Goal: Use online tool/utility: Utilize a website feature to perform a specific function

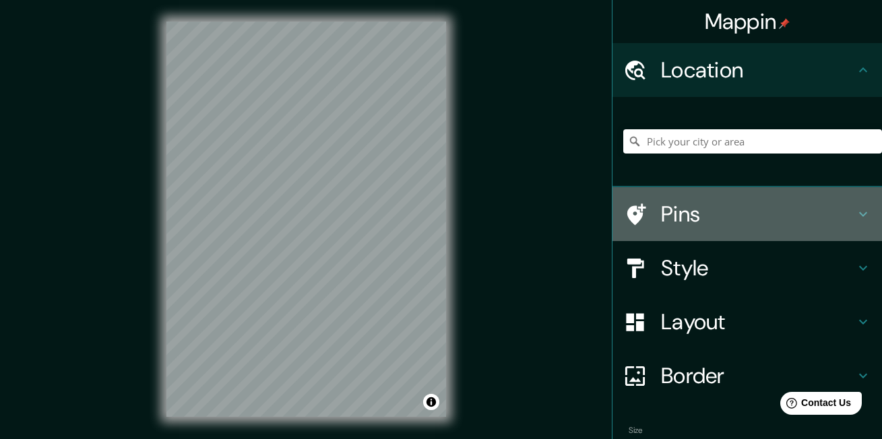
click at [693, 218] on h4 "Pins" at bounding box center [758, 214] width 194 height 27
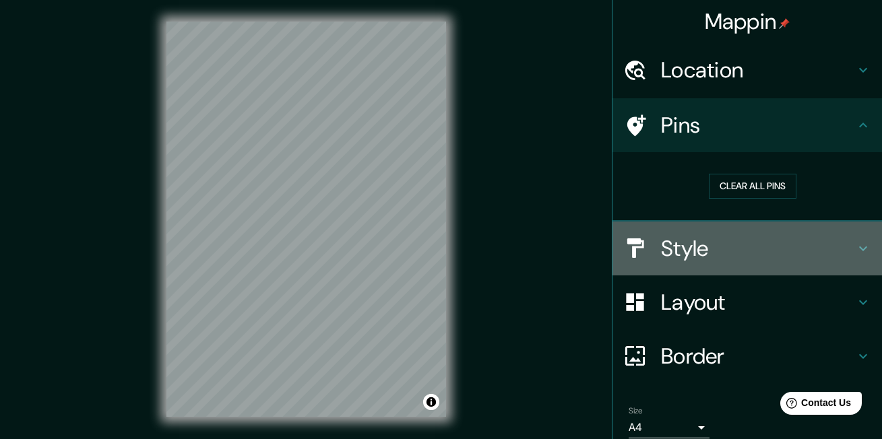
click at [709, 247] on h4 "Style" at bounding box center [758, 248] width 194 height 27
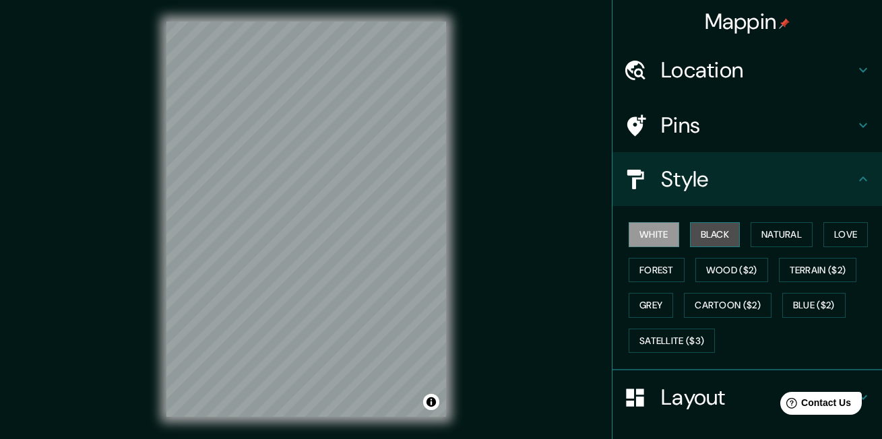
click at [695, 228] on button "Black" at bounding box center [715, 234] width 51 height 25
click at [660, 233] on button "White" at bounding box center [654, 234] width 51 height 25
click at [751, 232] on button "Natural" at bounding box center [782, 234] width 62 height 25
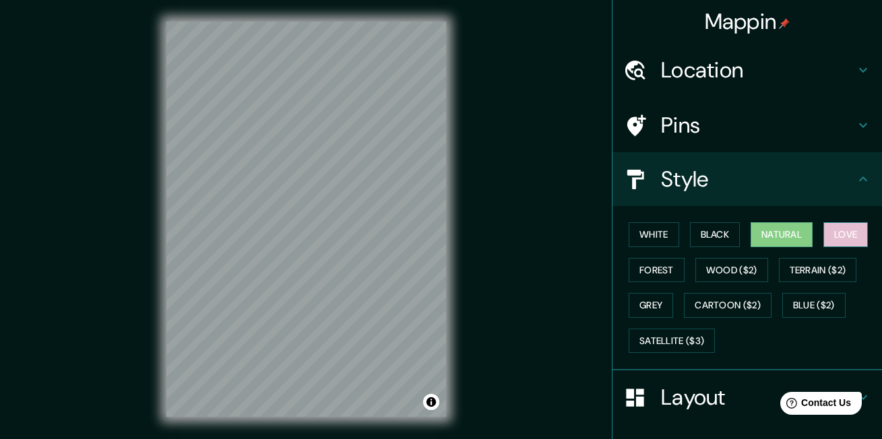
click at [834, 239] on button "Love" at bounding box center [846, 234] width 44 height 25
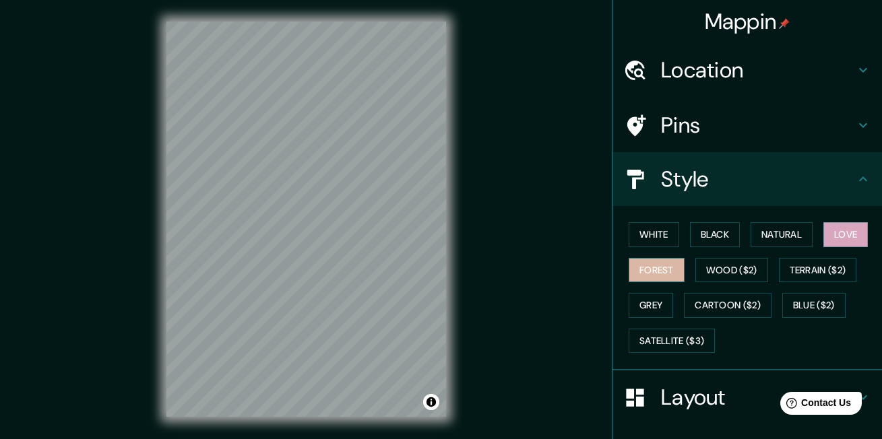
click at [656, 261] on button "Forest" at bounding box center [657, 270] width 56 height 25
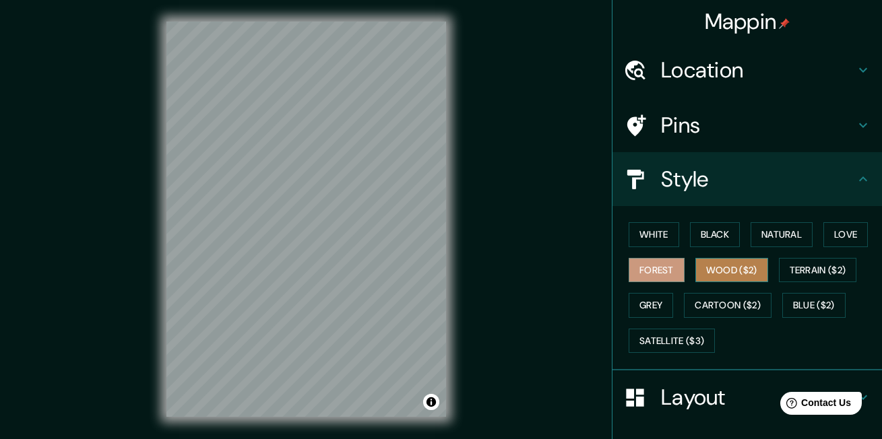
click at [706, 274] on button "Wood ($2)" at bounding box center [731, 270] width 73 height 25
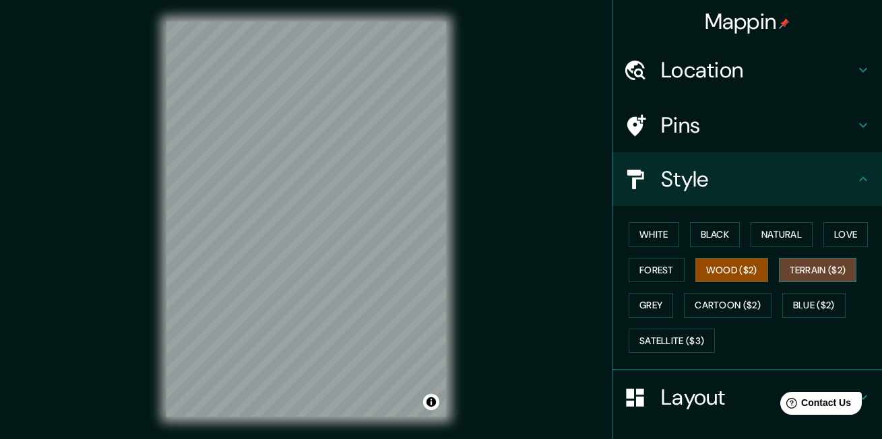
click at [804, 276] on button "Terrain ($2)" at bounding box center [818, 270] width 78 height 25
click at [718, 273] on button "Wood ($2)" at bounding box center [731, 270] width 73 height 25
click at [643, 270] on button "Forest" at bounding box center [657, 270] width 56 height 25
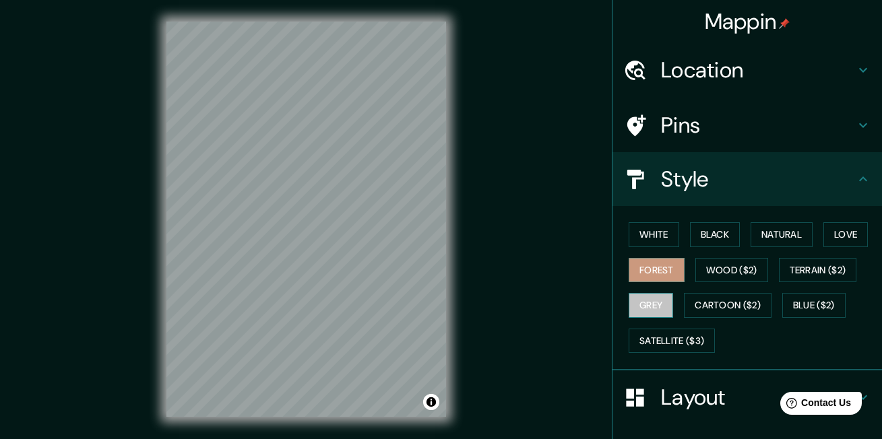
click at [641, 304] on button "Grey" at bounding box center [651, 305] width 44 height 25
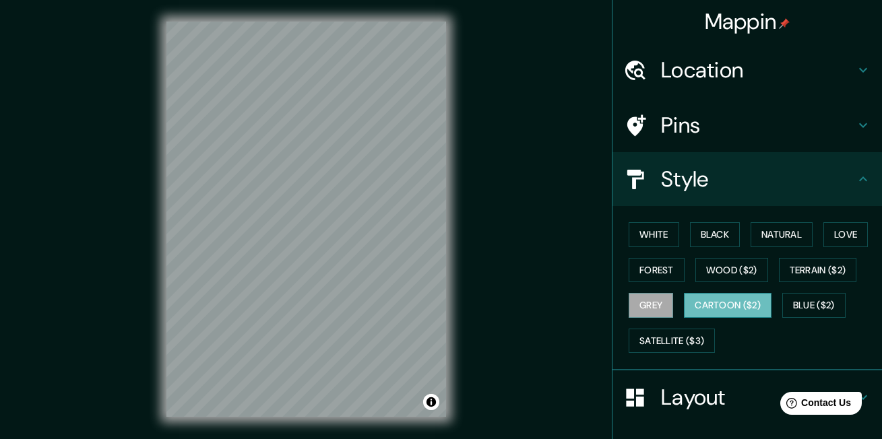
click at [706, 311] on button "Cartoon ($2)" at bounding box center [728, 305] width 88 height 25
click at [822, 300] on button "Blue ($2)" at bounding box center [813, 305] width 63 height 25
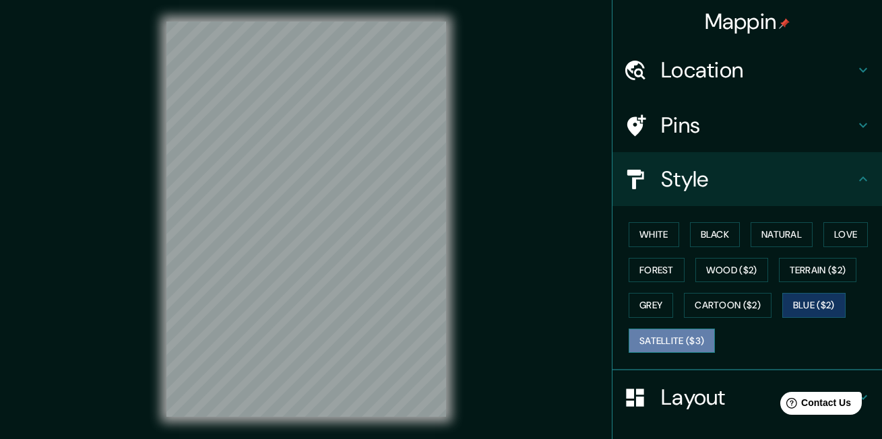
click at [686, 336] on button "Satellite ($3)" at bounding box center [672, 341] width 86 height 25
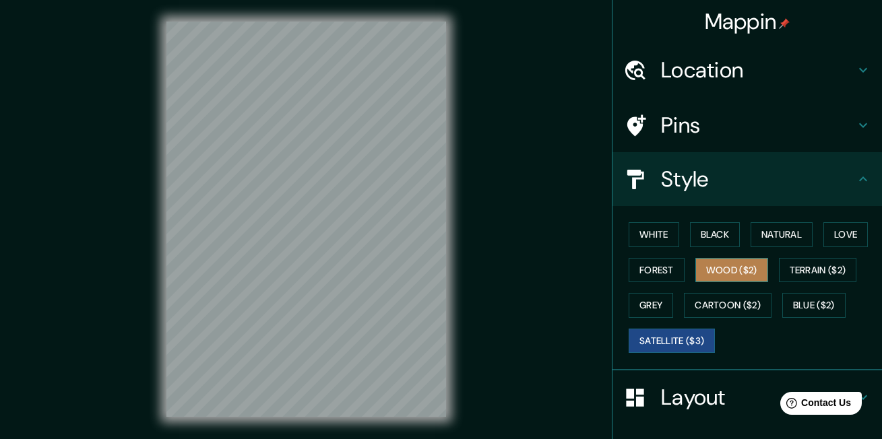
click at [726, 262] on button "Wood ($2)" at bounding box center [731, 270] width 73 height 25
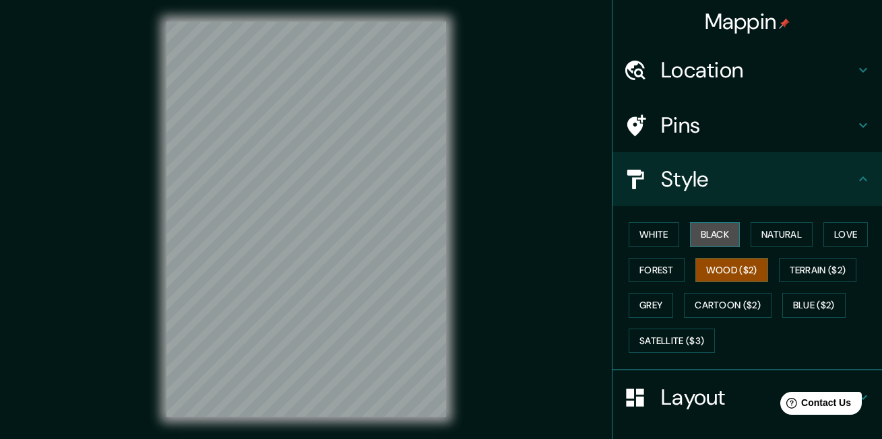
click at [707, 239] on button "Black" at bounding box center [715, 234] width 51 height 25
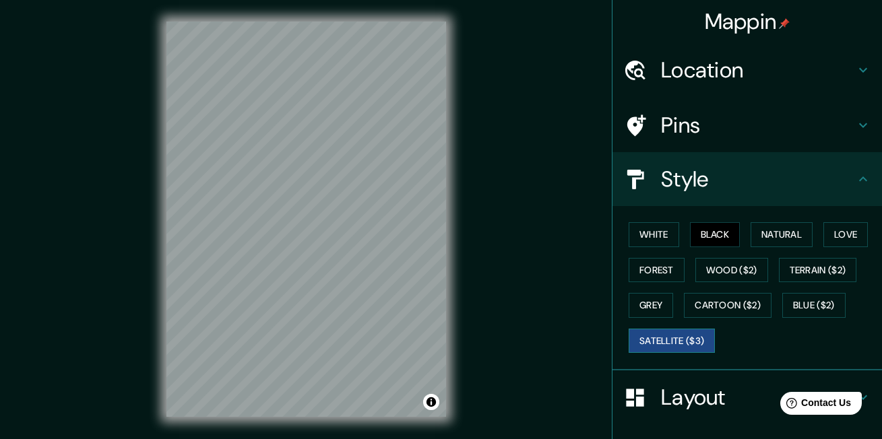
click at [669, 347] on button "Satellite ($3)" at bounding box center [672, 341] width 86 height 25
click at [782, 308] on button "Blue ($2)" at bounding box center [813, 305] width 63 height 25
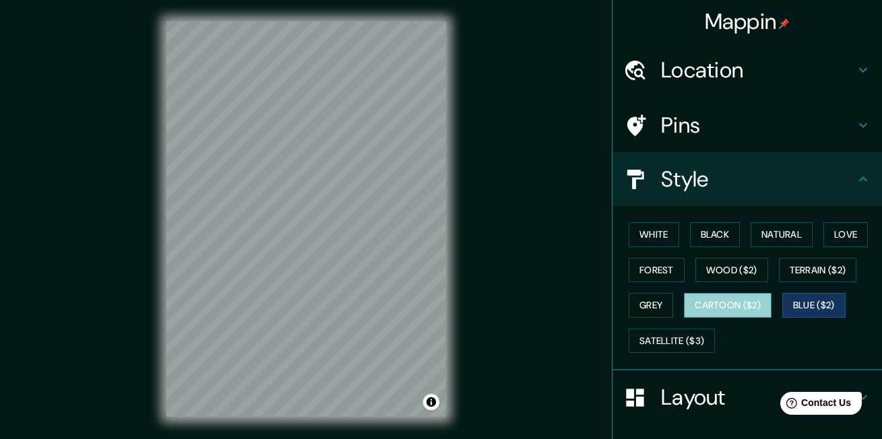
click at [738, 307] on button "Cartoon ($2)" at bounding box center [728, 305] width 88 height 25
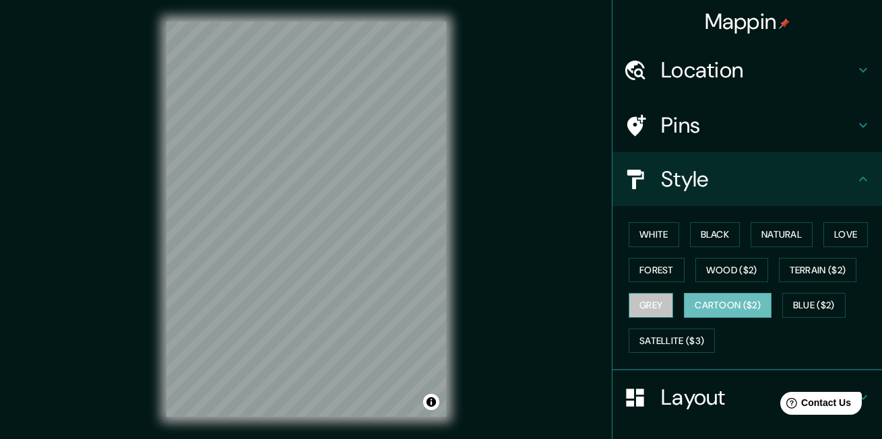
click at [648, 304] on button "Grey" at bounding box center [651, 305] width 44 height 25
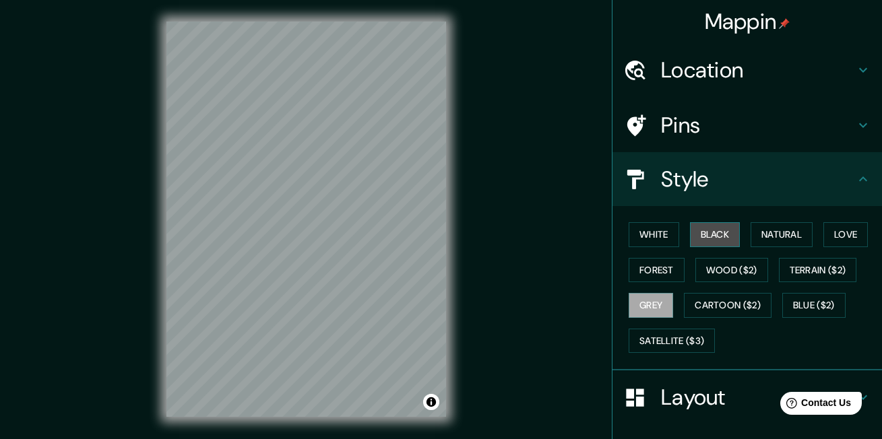
click at [700, 239] on button "Black" at bounding box center [715, 234] width 51 height 25
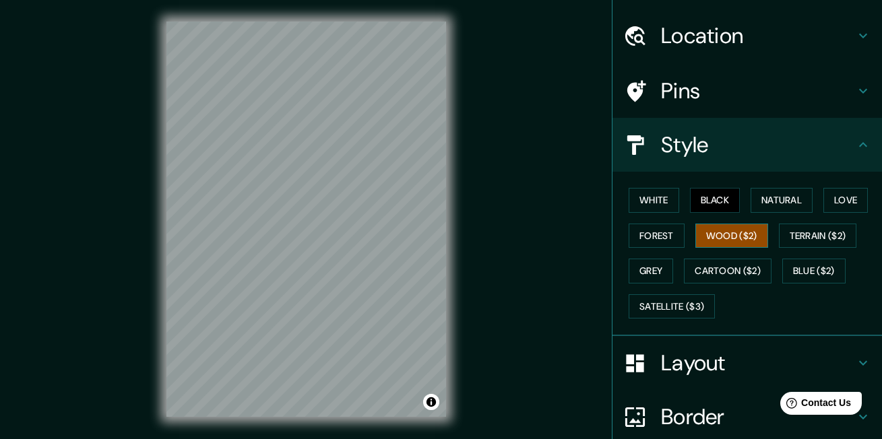
scroll to position [67, 0]
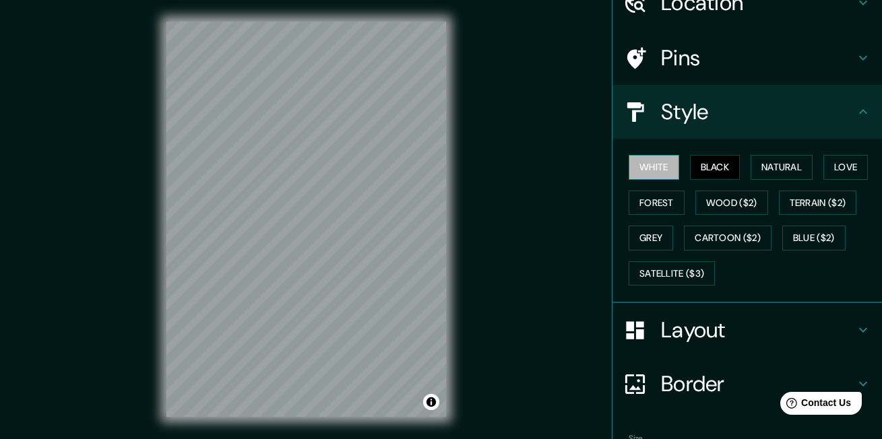
click at [645, 171] on button "White" at bounding box center [654, 167] width 51 height 25
click at [695, 318] on h4 "Layout" at bounding box center [758, 330] width 194 height 27
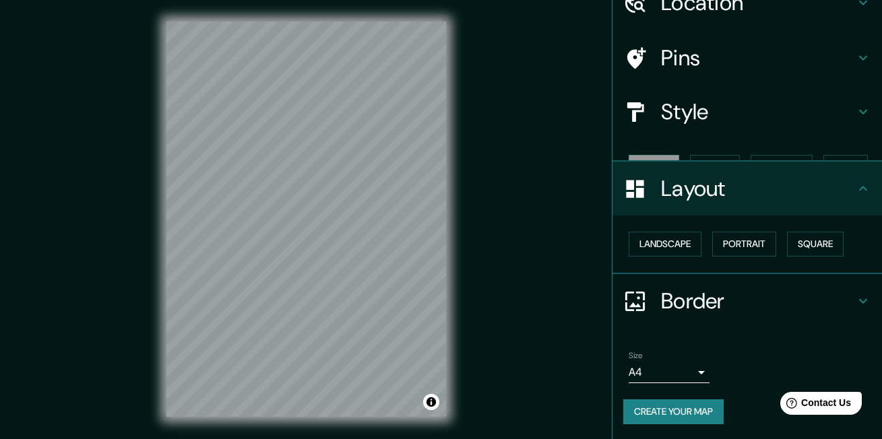
scroll to position [45, 0]
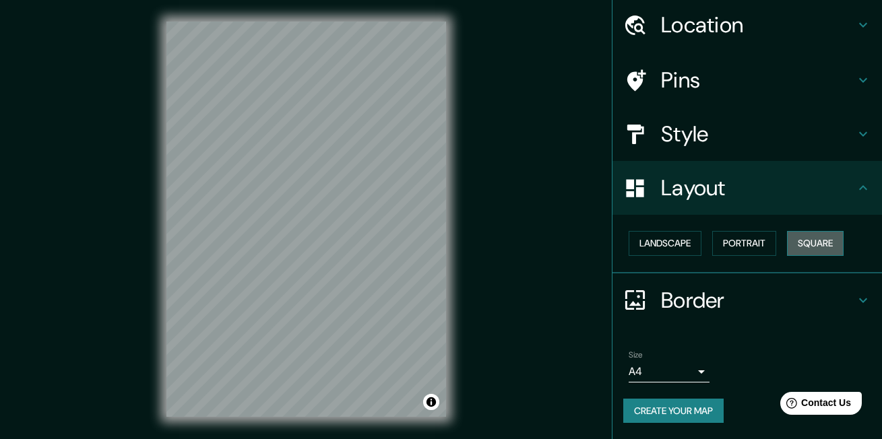
click at [795, 240] on button "Square" at bounding box center [815, 243] width 57 height 25
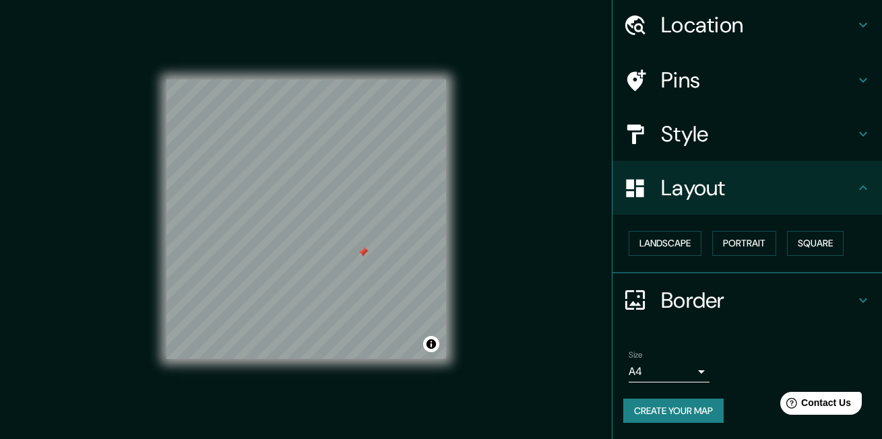
click at [358, 80] on div at bounding box center [306, 80] width 280 height 0
click at [367, 213] on div at bounding box center [370, 209] width 11 height 11
click at [362, 208] on div at bounding box center [366, 205] width 11 height 11
click at [372, 213] on div at bounding box center [376, 213] width 11 height 11
click at [371, 207] on div at bounding box center [375, 210] width 11 height 11
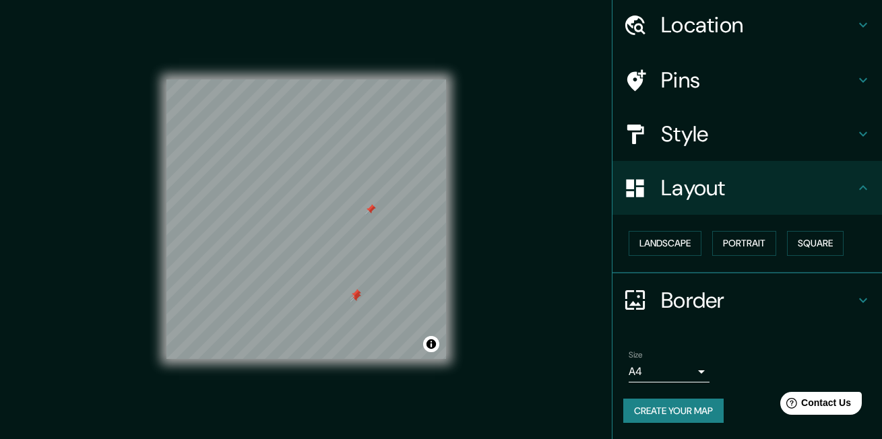
click at [368, 206] on div at bounding box center [370, 209] width 11 height 11
click at [354, 301] on div at bounding box center [355, 297] width 11 height 11
click at [354, 297] on div at bounding box center [355, 294] width 11 height 11
